Goal: Entertainment & Leisure: Consume media (video, audio)

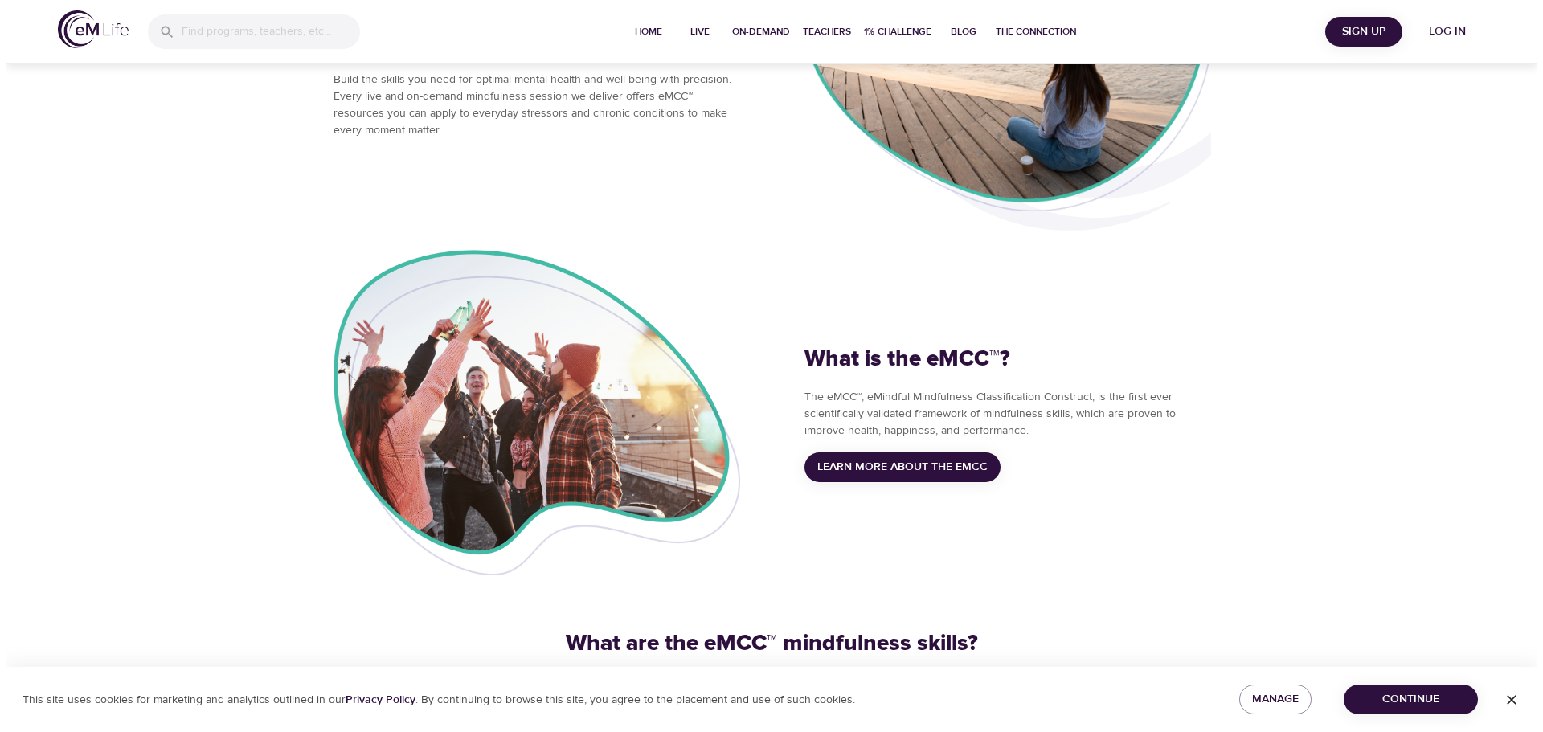
scroll to position [167, 0]
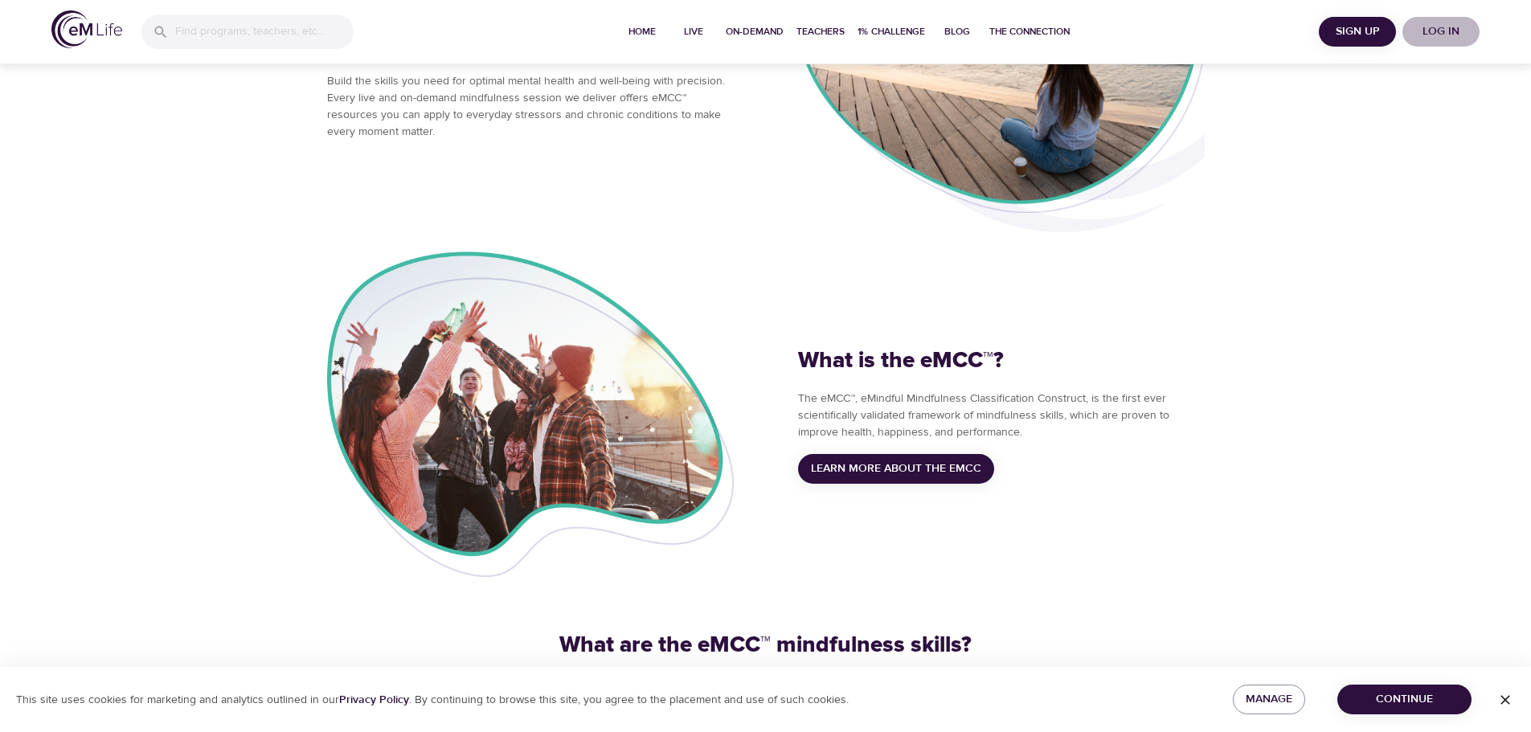
click at [1445, 27] on span "Log in" at bounding box center [1441, 32] width 64 height 20
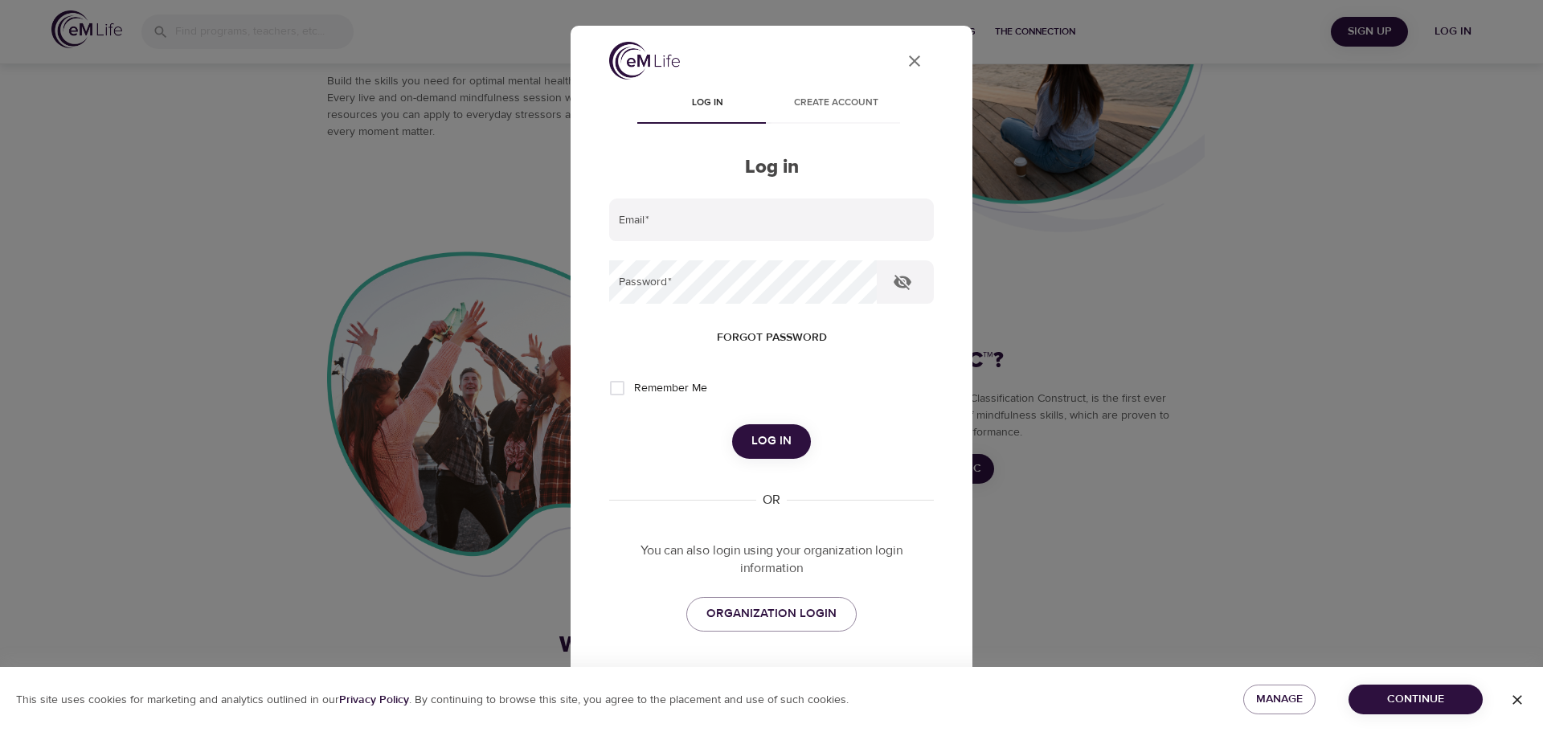
click at [661, 389] on span "Remember Me" at bounding box center [670, 388] width 73 height 17
click at [634, 389] on input "Remember Me" at bounding box center [618, 388] width 34 height 34
checkbox input "true"
click at [781, 452] on span "Log in" at bounding box center [772, 441] width 40 height 21
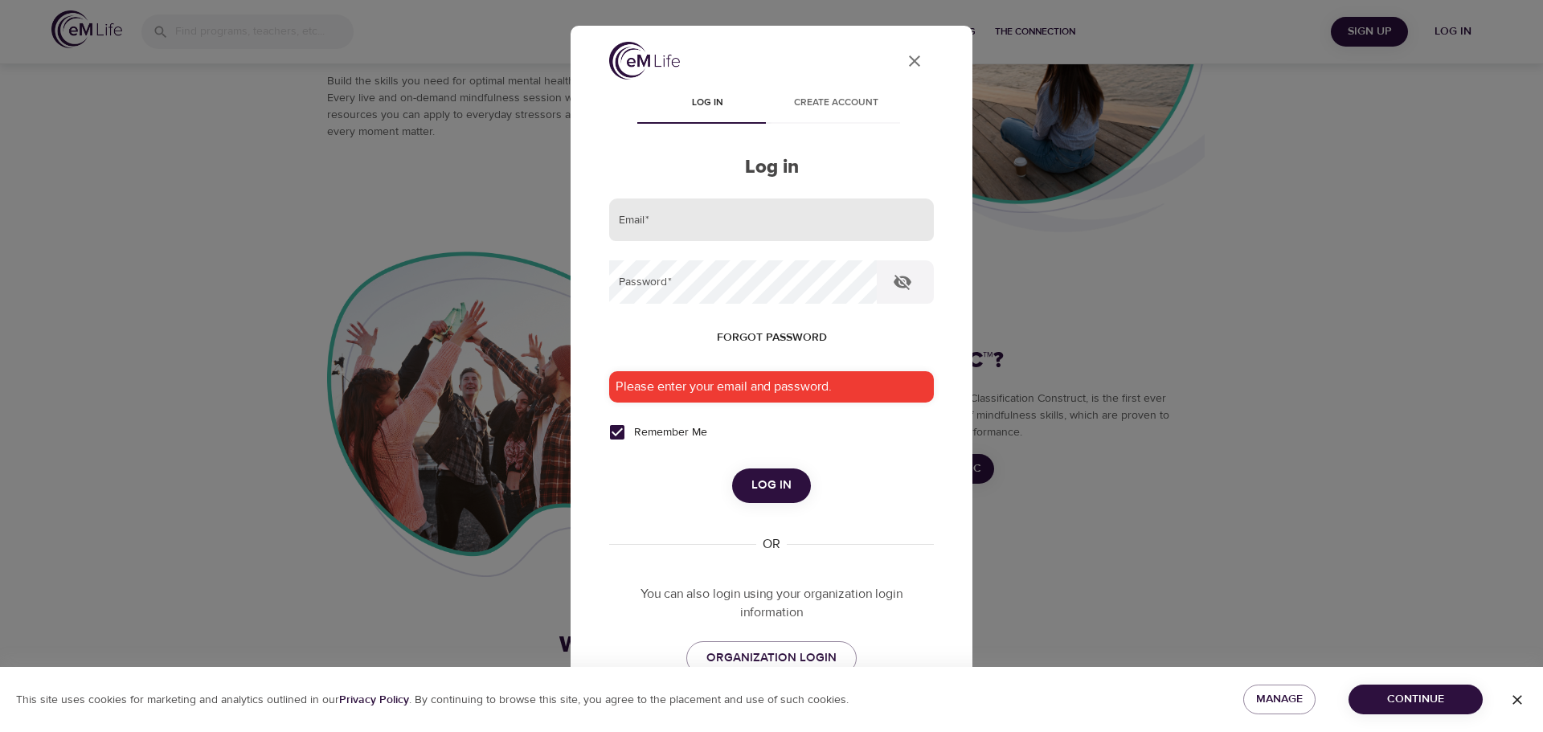
click at [732, 216] on input "email" at bounding box center [771, 220] width 325 height 43
type input "scott.yoho@longmontcolorado.gov"
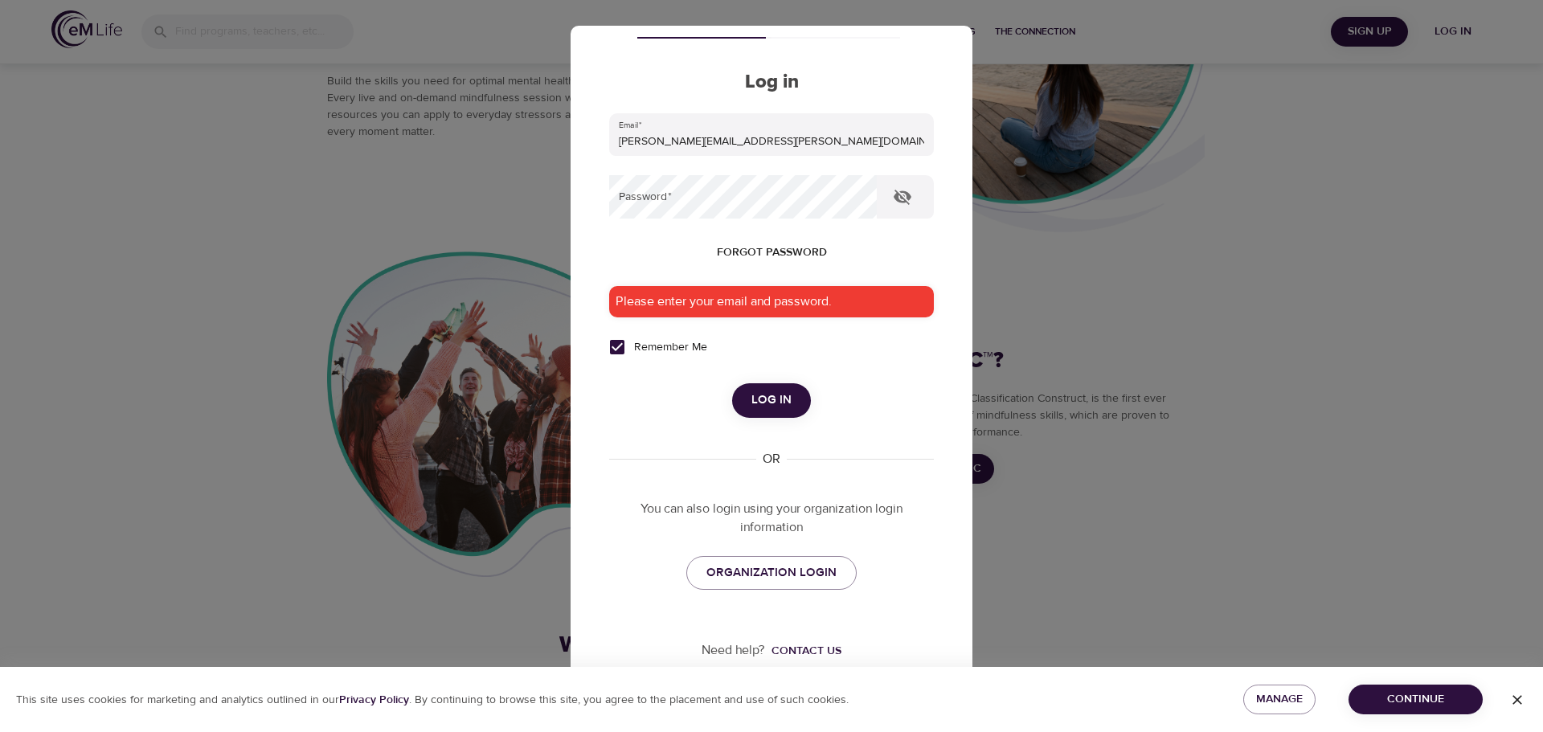
scroll to position [90, 0]
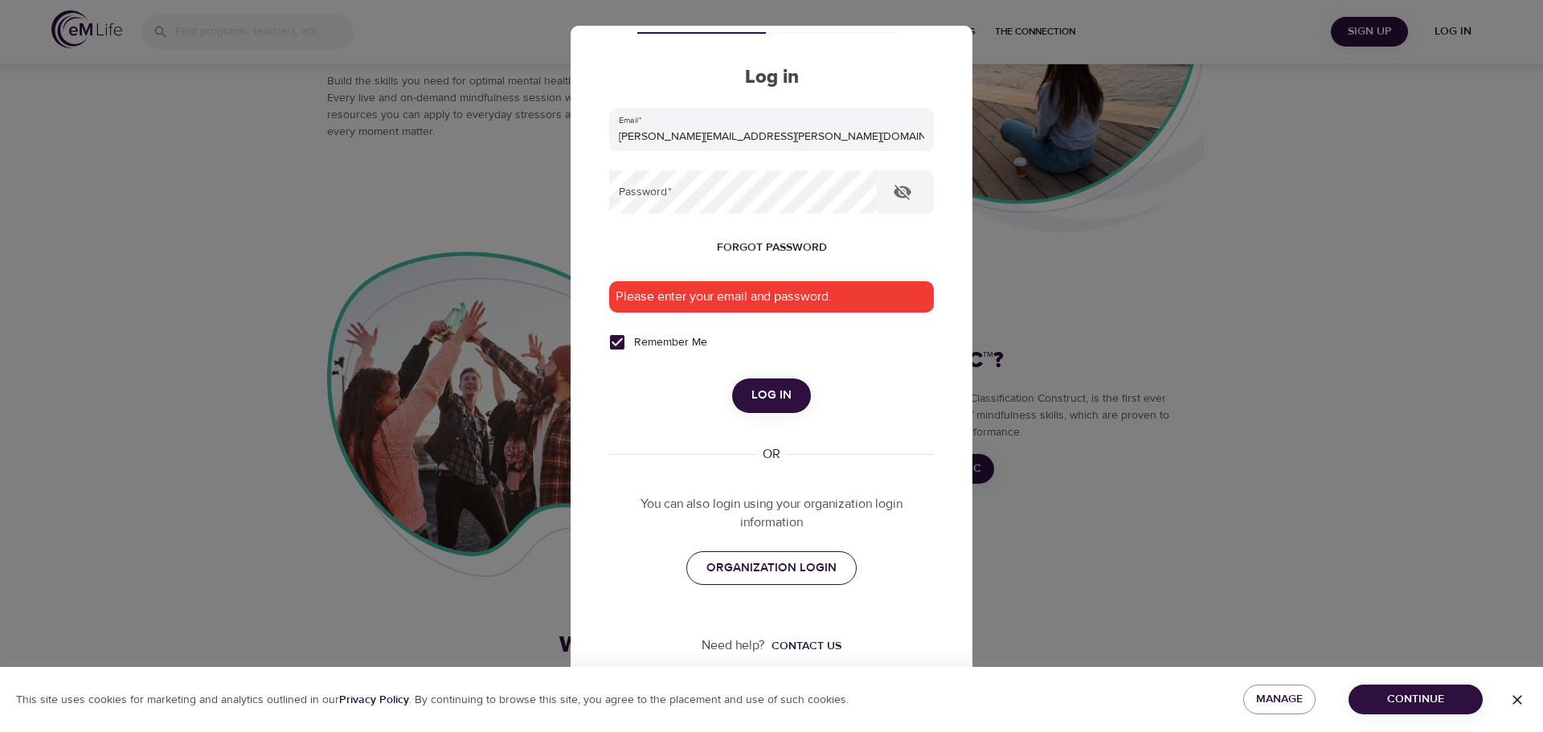
click at [826, 576] on span "ORGANIZATION LOGIN" at bounding box center [772, 568] width 130 height 21
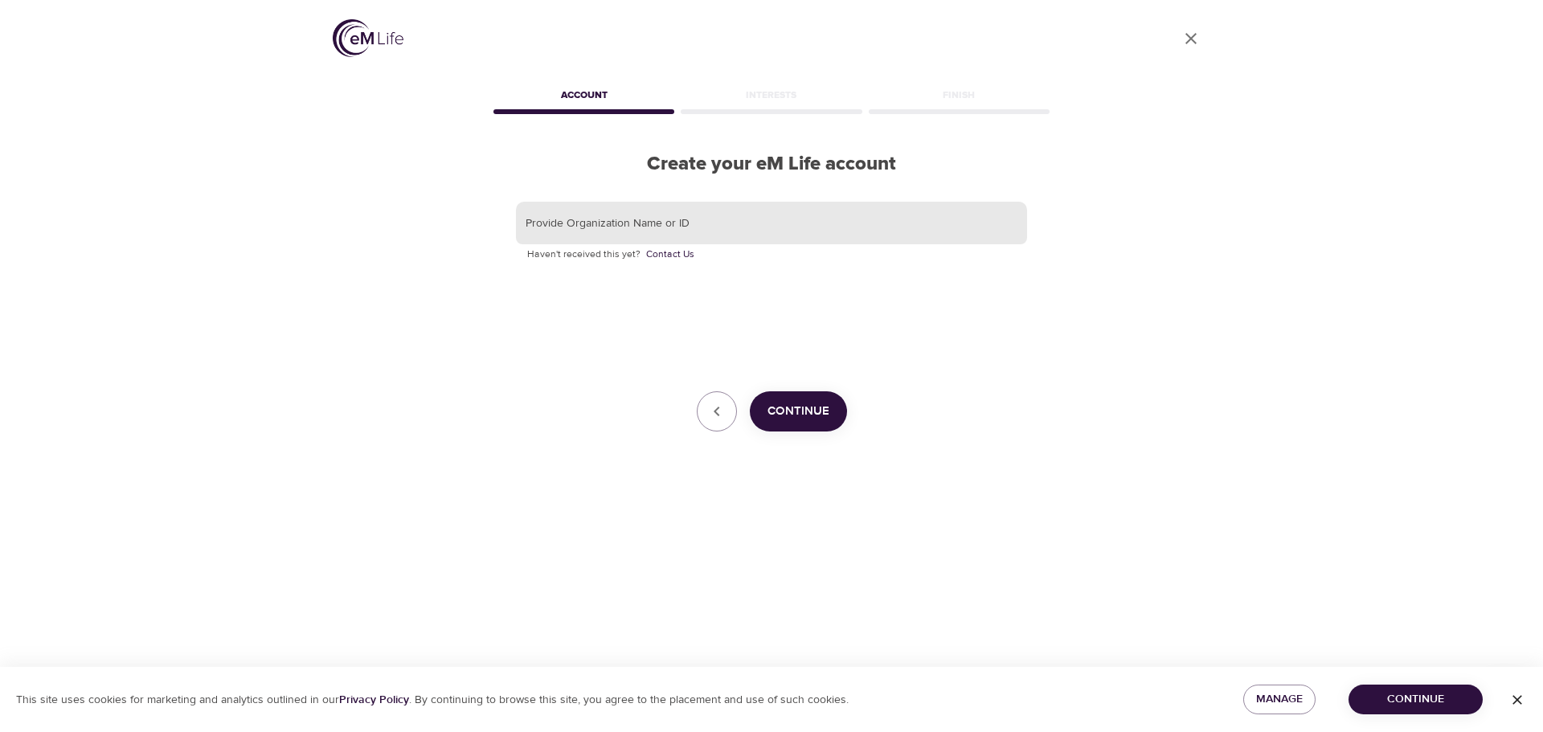
click at [672, 220] on input "text" at bounding box center [771, 223] width 511 height 43
type input "longmontcity"
click at [831, 421] on button "Continue" at bounding box center [798, 411] width 97 height 40
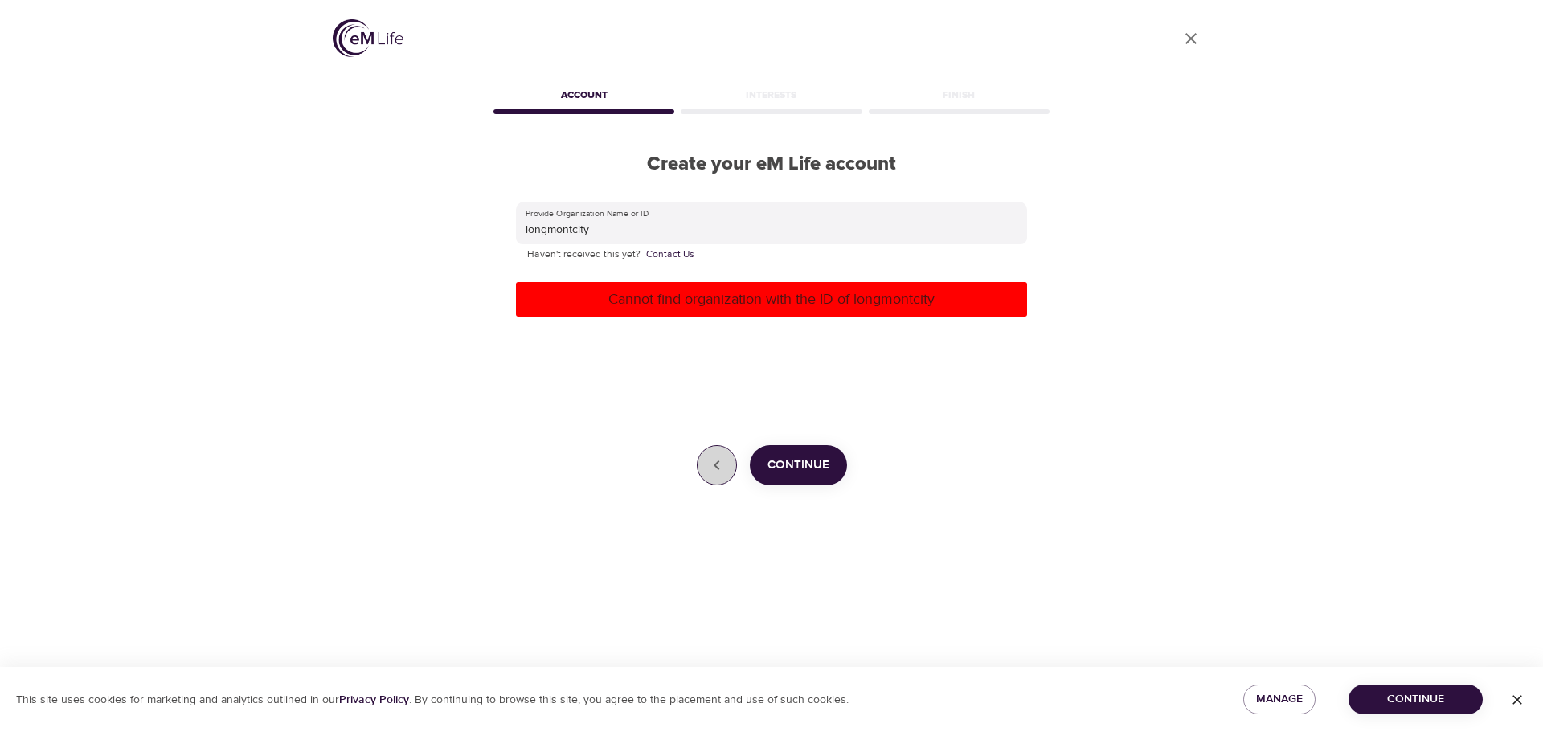
click at [727, 465] on icon "button" at bounding box center [716, 465] width 19 height 19
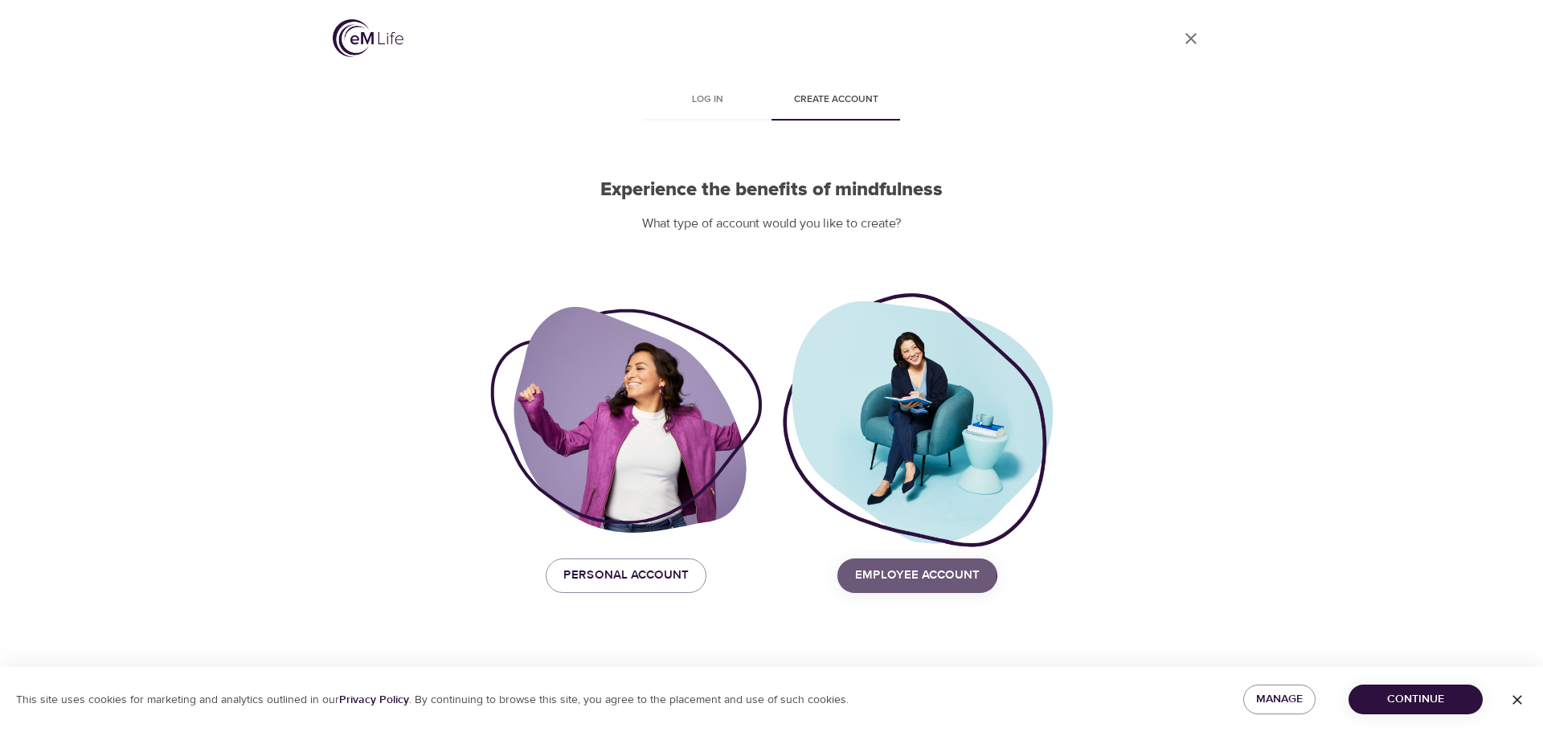
click at [905, 574] on span "Employee Account" at bounding box center [917, 575] width 125 height 21
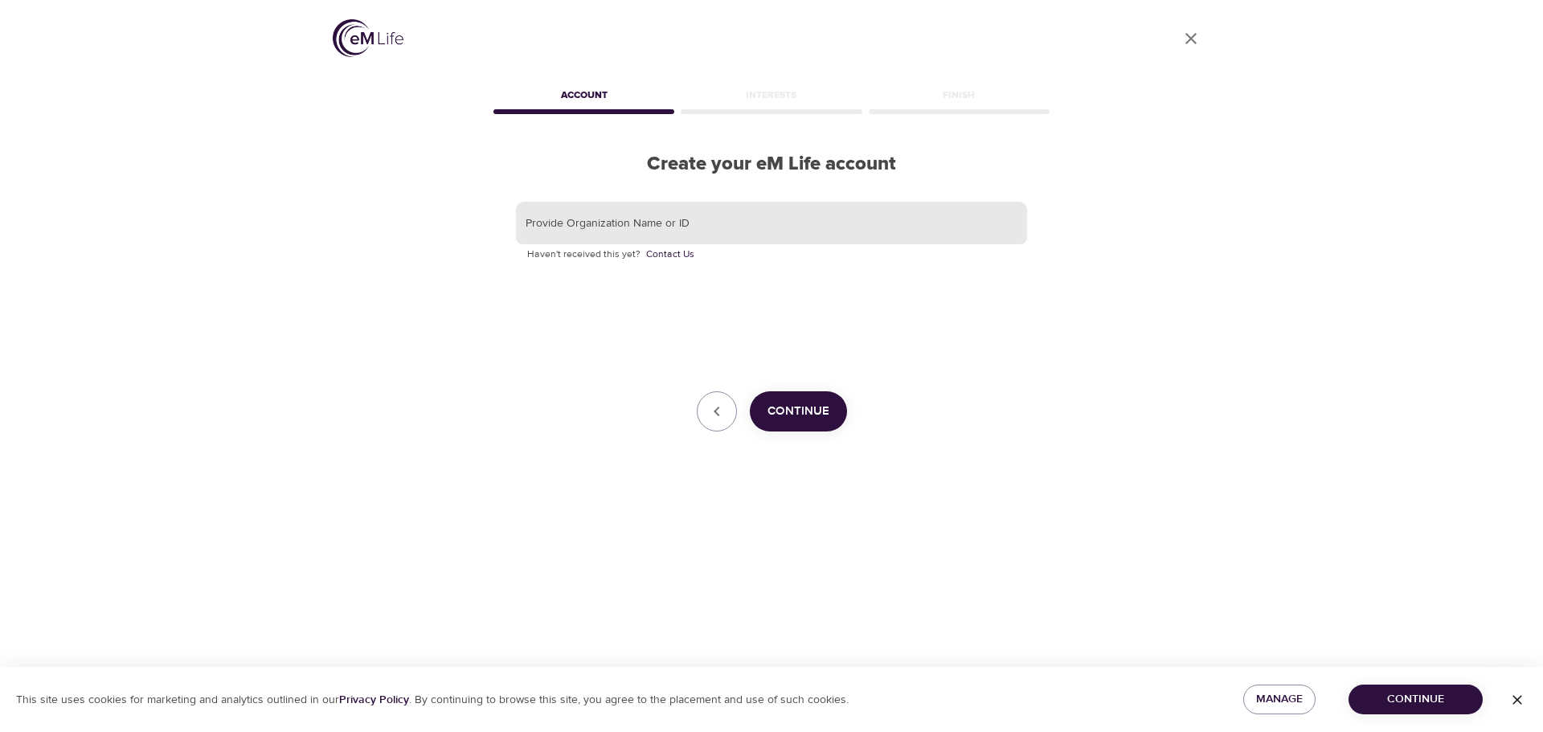
click at [692, 227] on input "text" at bounding box center [771, 223] width 511 height 43
type input "longmontcity"
click at [830, 404] on button "Continue" at bounding box center [798, 411] width 97 height 40
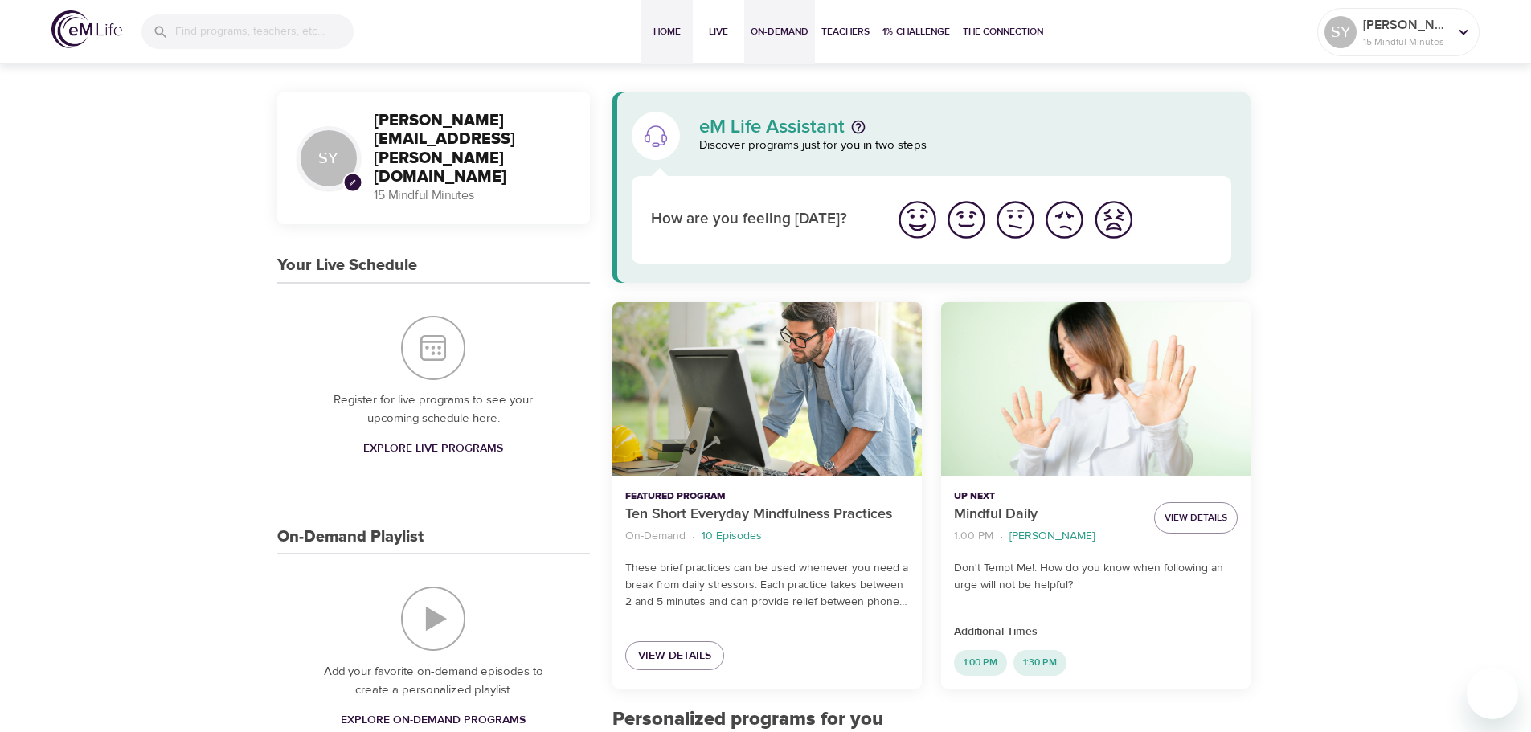
click at [773, 32] on span "On-Demand" at bounding box center [780, 31] width 58 height 17
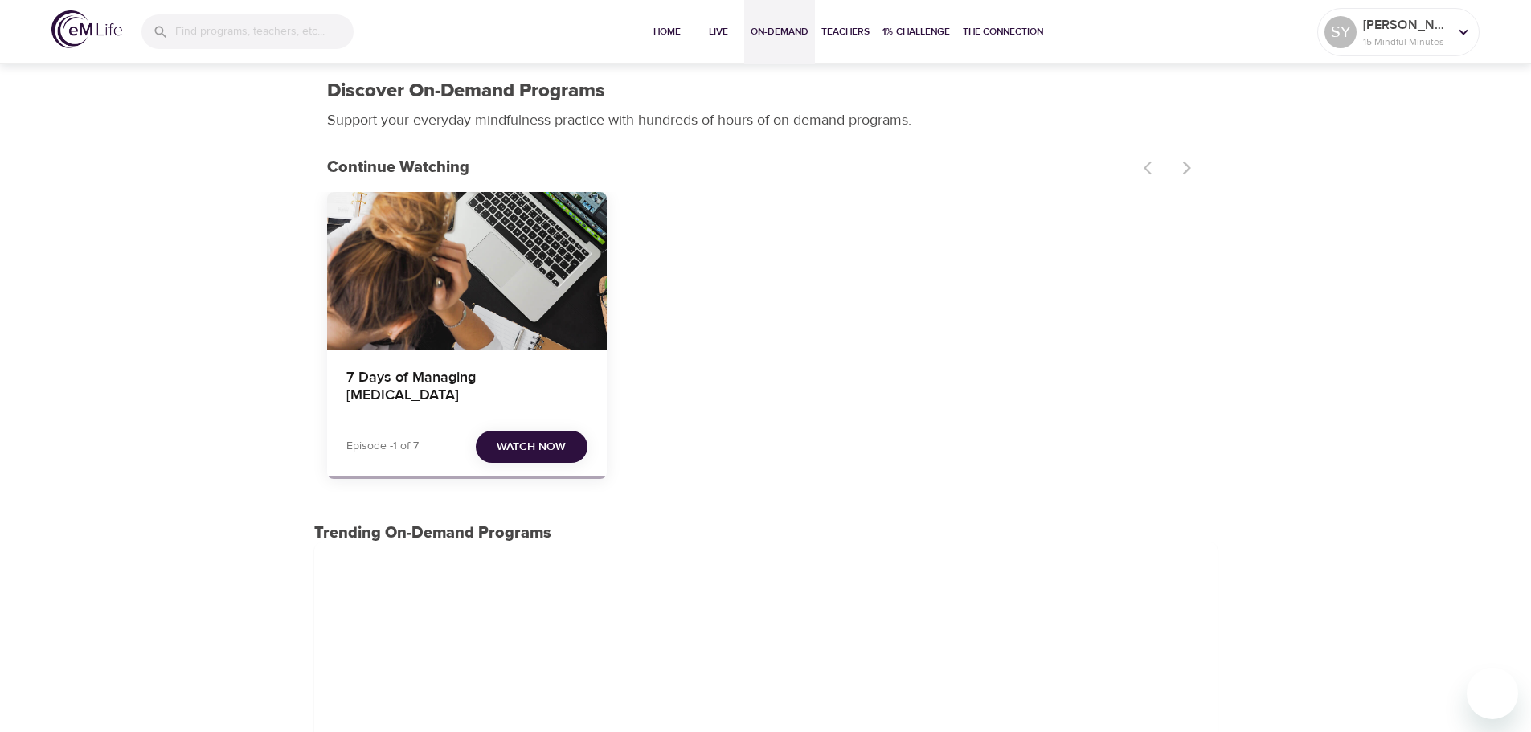
click at [513, 243] on div "7 Days of Managing Workplace Stress" at bounding box center [467, 271] width 280 height 158
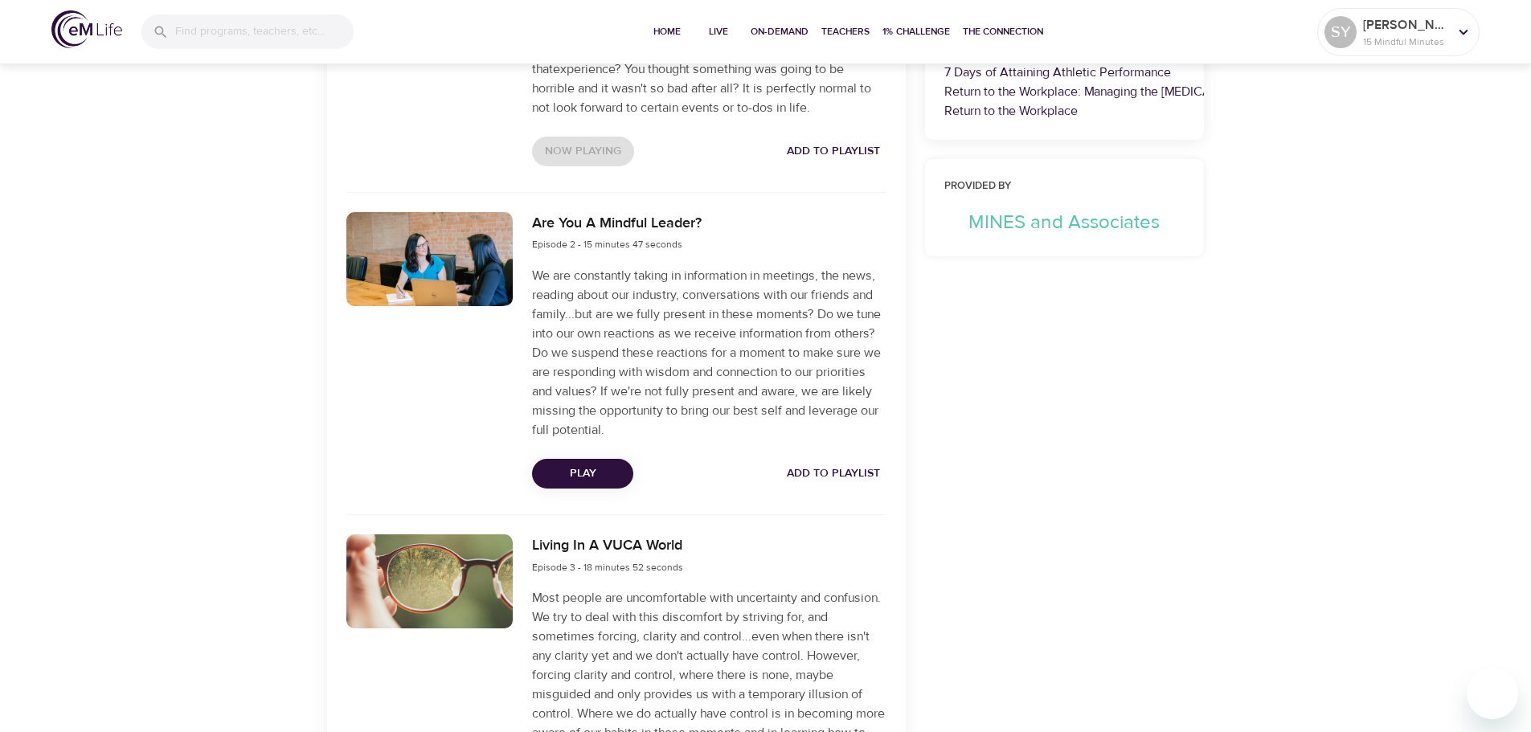
scroll to position [752, 0]
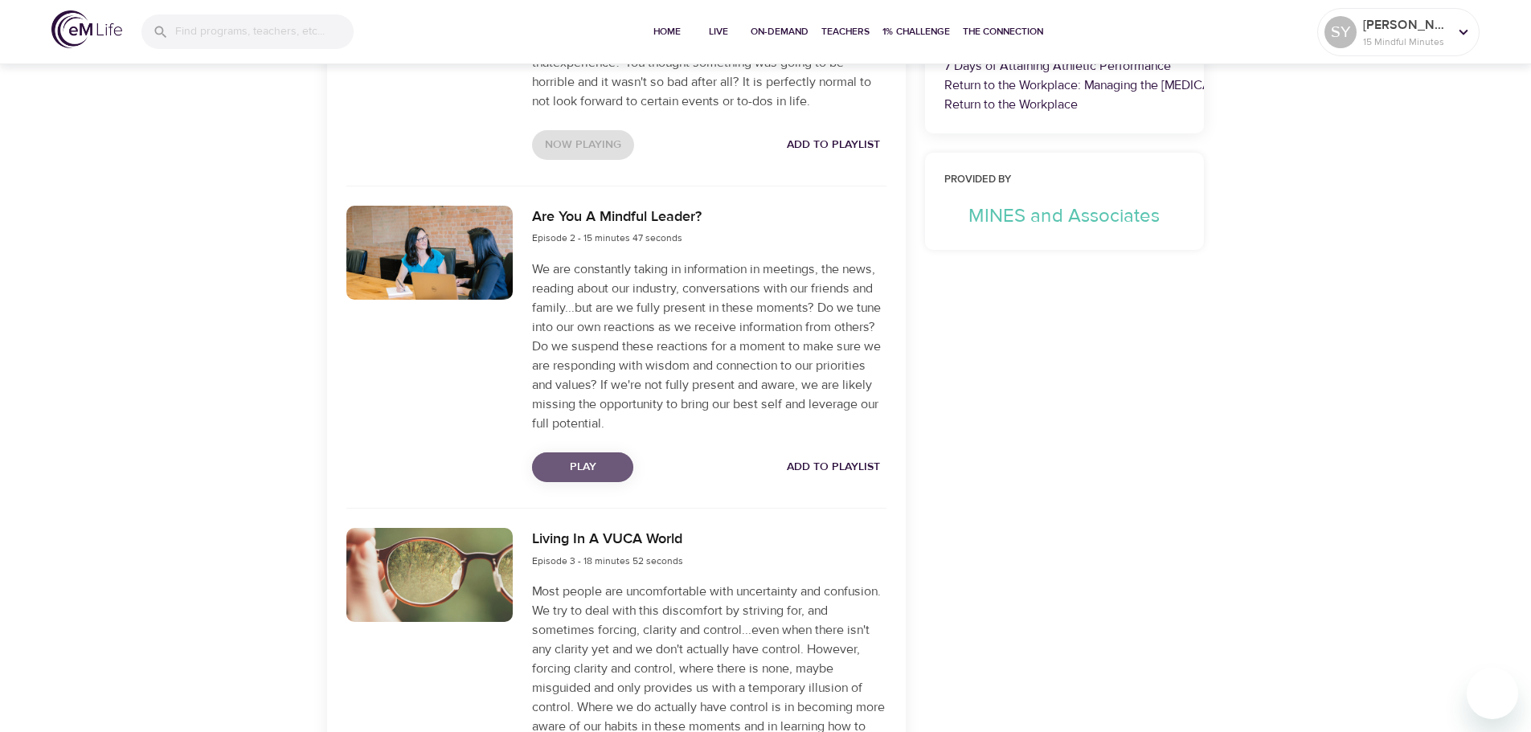
click at [596, 466] on span "Play" at bounding box center [583, 467] width 76 height 20
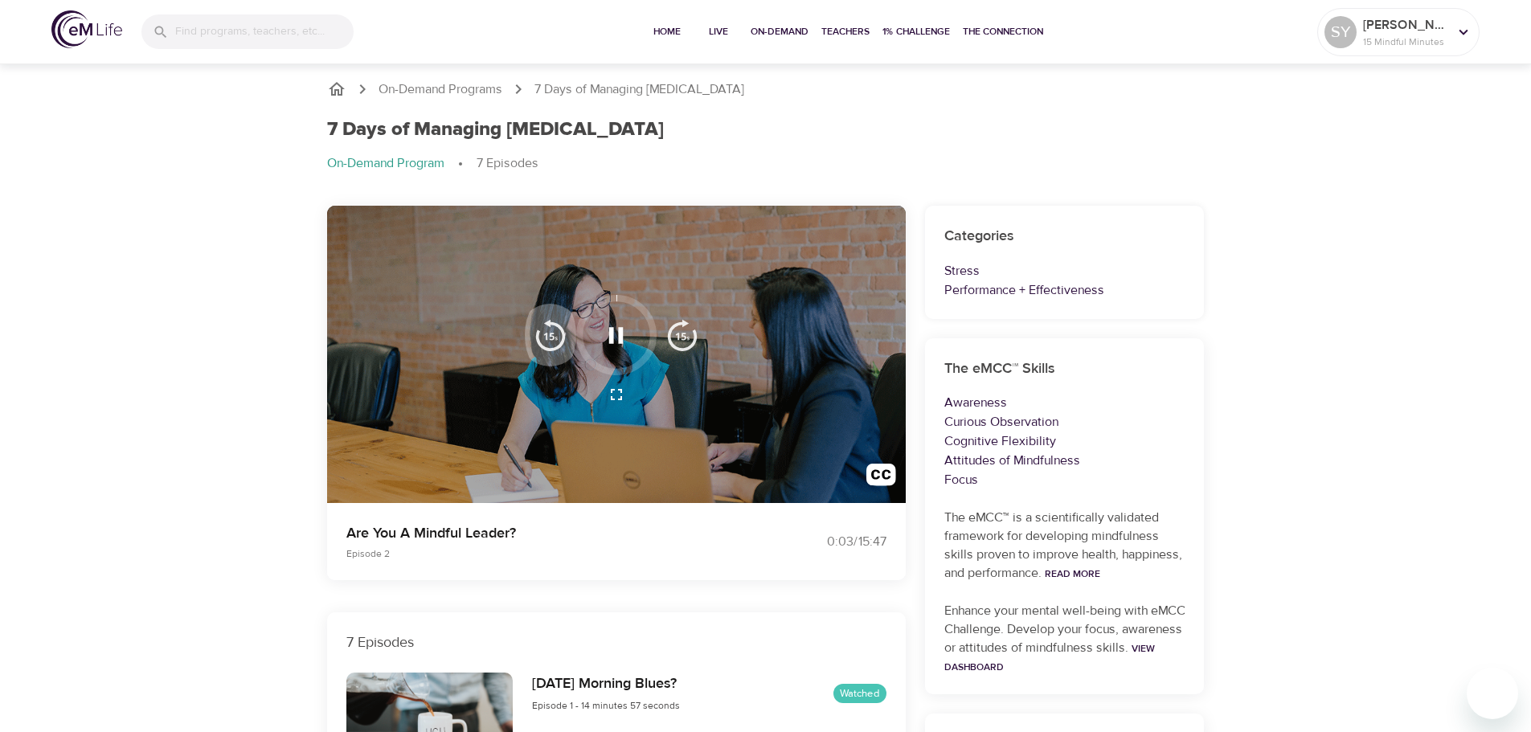
click at [554, 341] on img "button" at bounding box center [551, 335] width 32 height 32
click at [613, 334] on icon "button" at bounding box center [616, 335] width 14 height 16
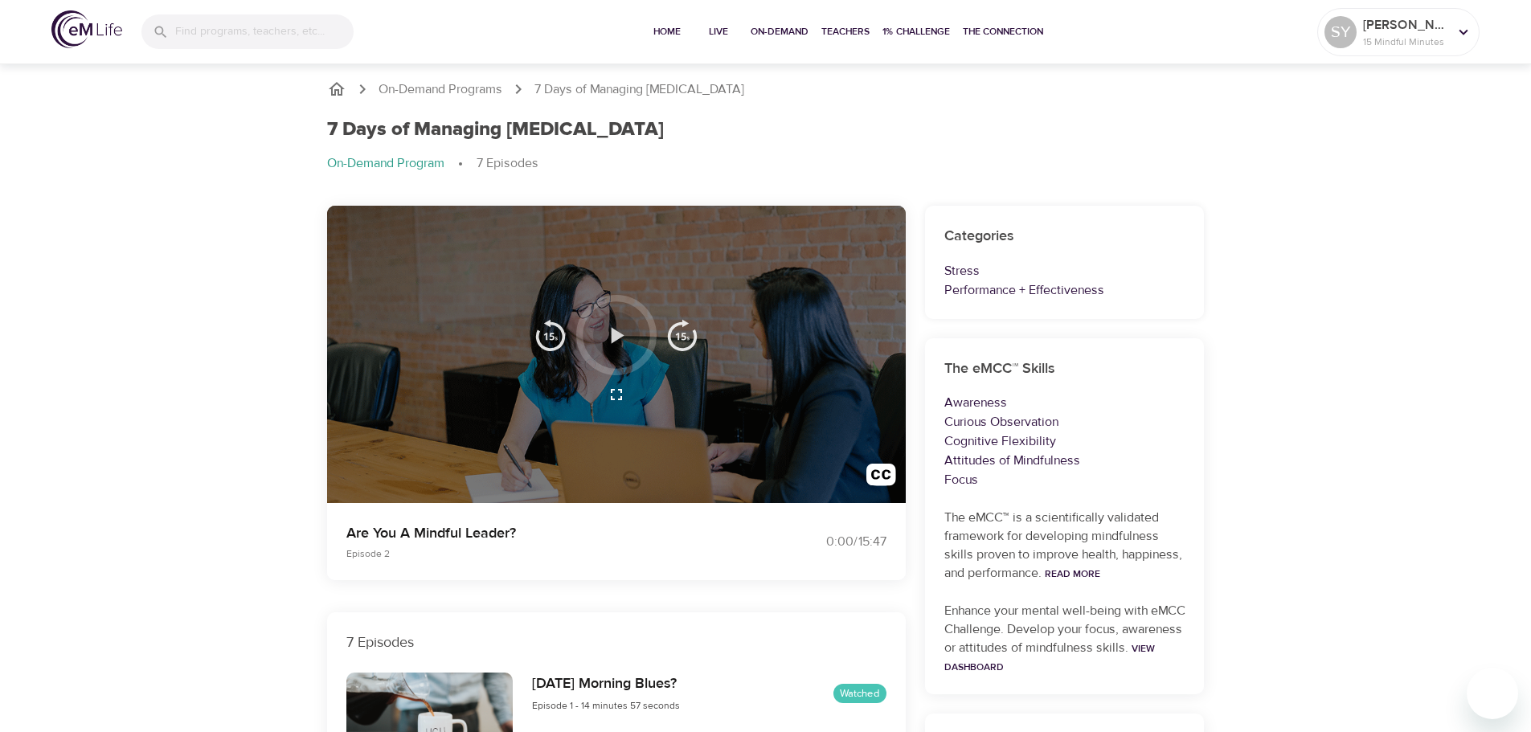
click at [613, 334] on icon "button" at bounding box center [618, 335] width 13 height 16
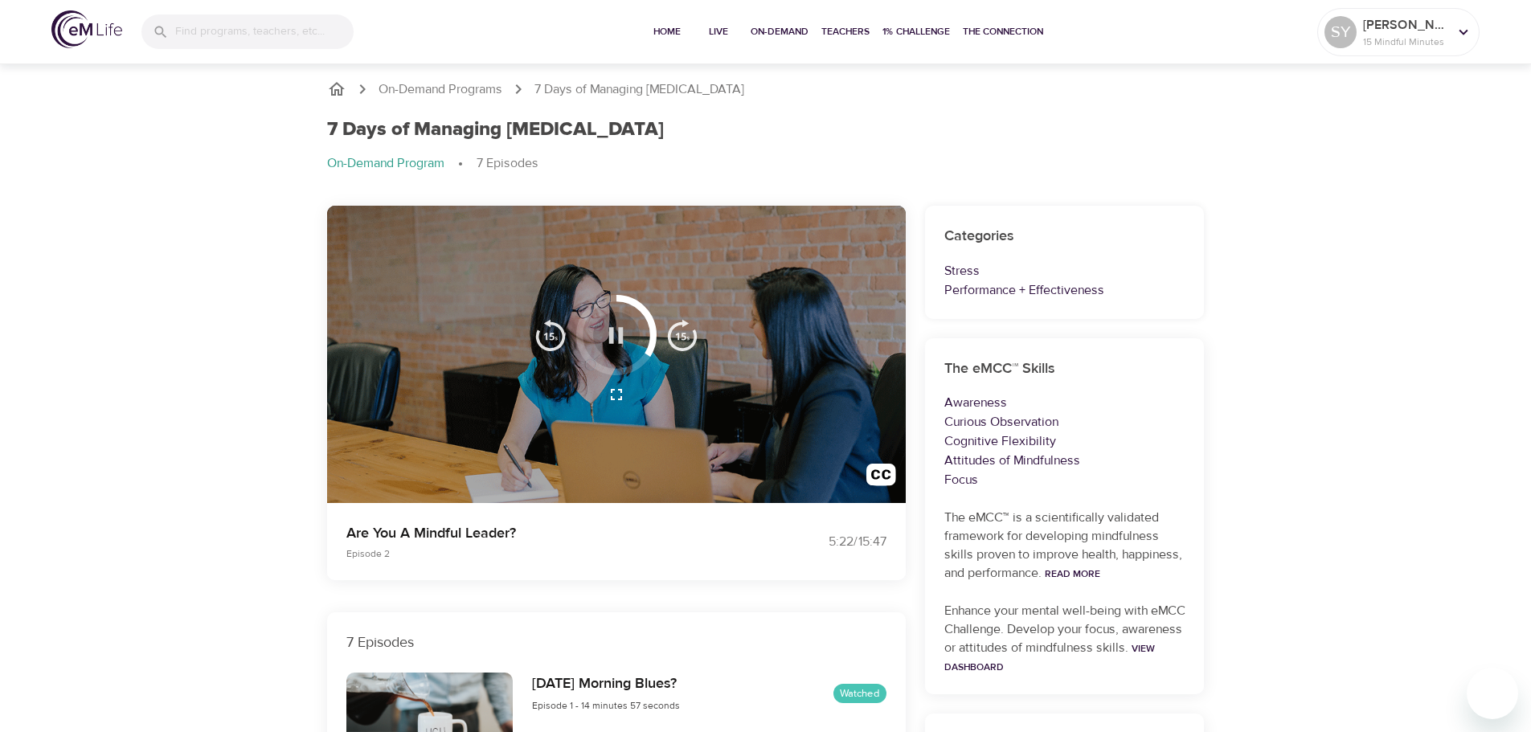
click at [621, 338] on icon "button" at bounding box center [616, 335] width 14 height 16
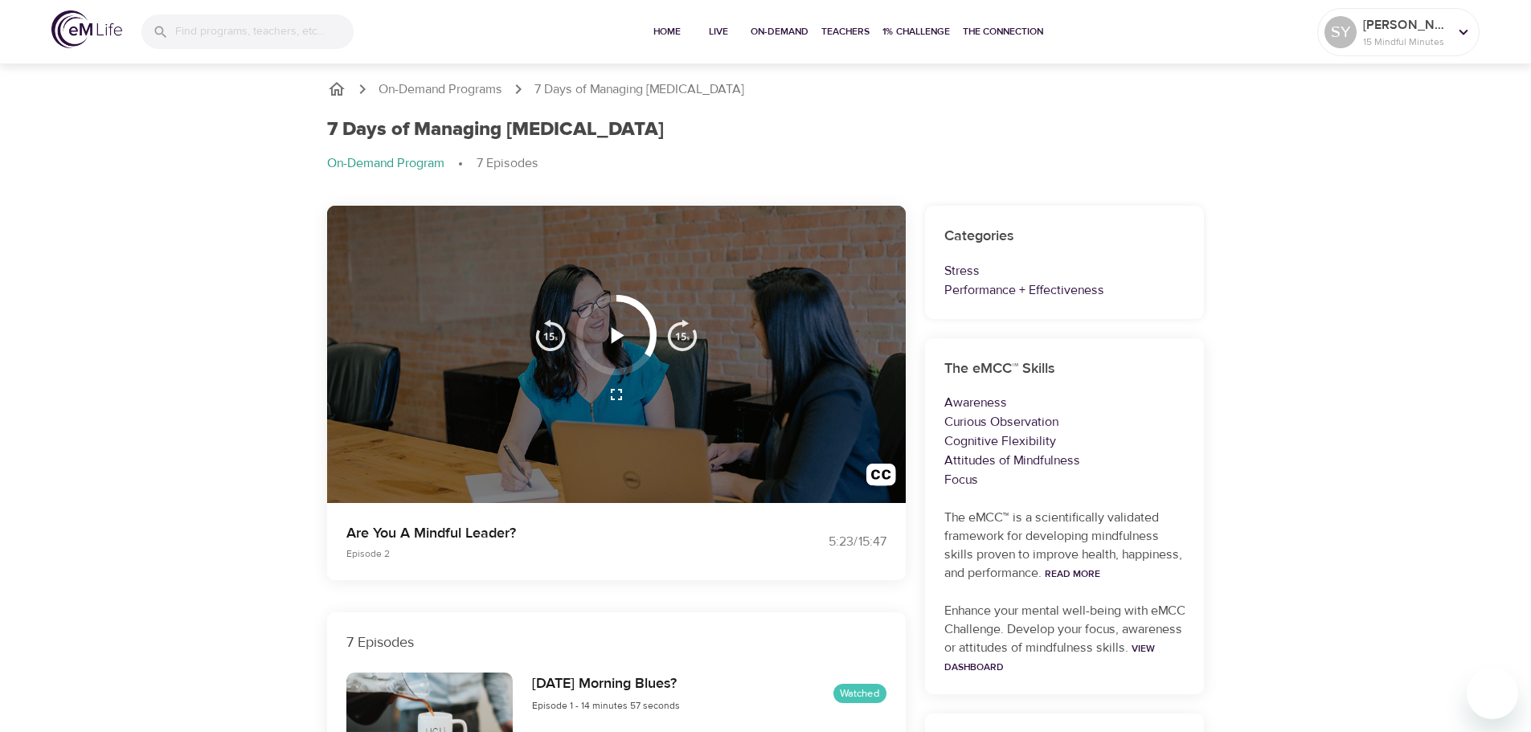
click at [617, 334] on icon "button" at bounding box center [618, 335] width 13 height 16
